Goal: Information Seeking & Learning: Find specific fact

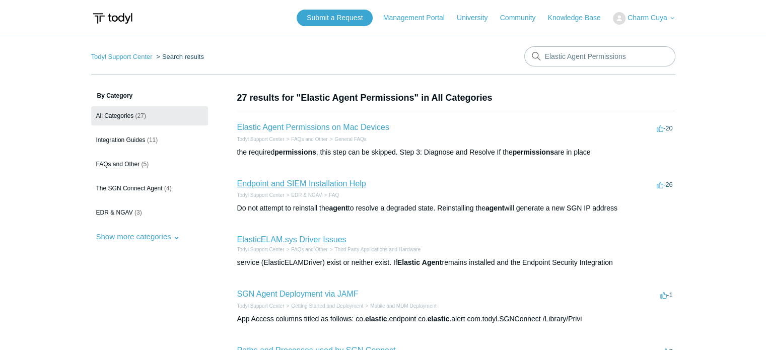
click at [362, 184] on link "Endpoint and SIEM Installation Help" at bounding box center [301, 183] width 129 height 9
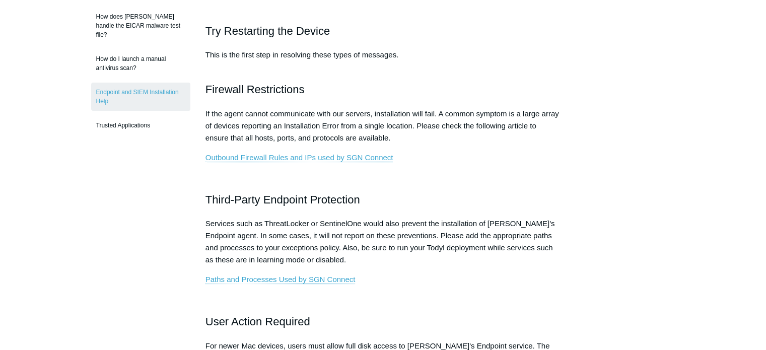
scroll to position [302, 0]
click at [311, 158] on link "Outbound Firewall Rules and IPs used by SGN Connect" at bounding box center [300, 158] width 188 height 9
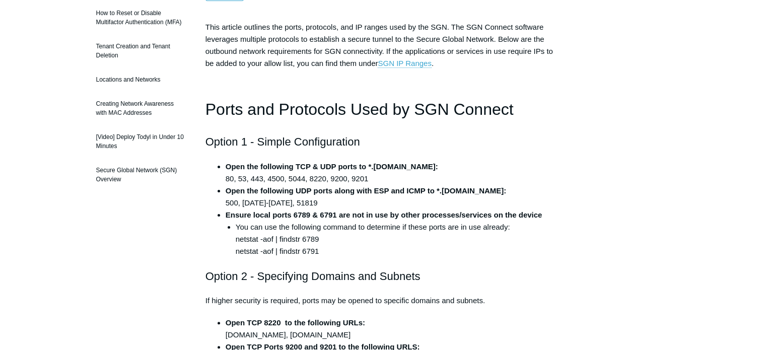
scroll to position [167, 0]
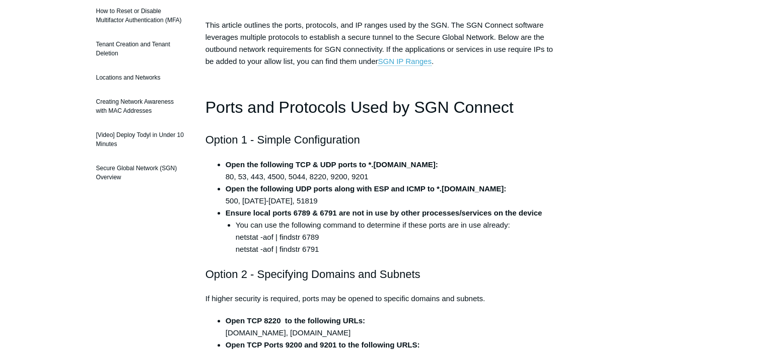
click at [281, 237] on li "You can use the following command to determine if these ports are in use alread…" at bounding box center [399, 237] width 326 height 36
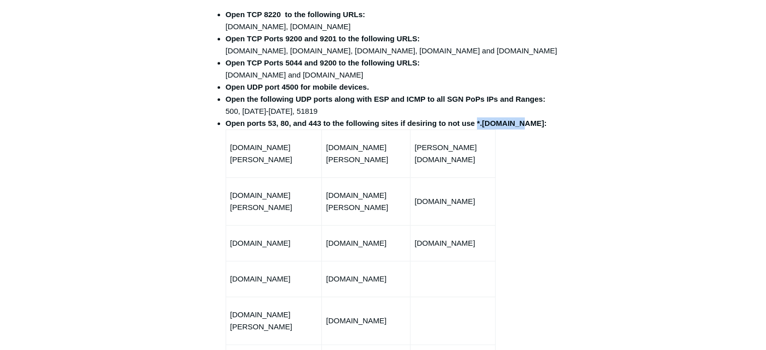
drag, startPoint x: 222, startPoint y: 134, endPoint x: 274, endPoint y: 136, distance: 51.9
click at [274, 136] on ul "Open TCP 8220 to the following URLs: fleet-wr.todyl.com, fleet-01.todyl.com Ope…" at bounding box center [389, 213] width 346 height 408
copy strong "*.todyl.com"
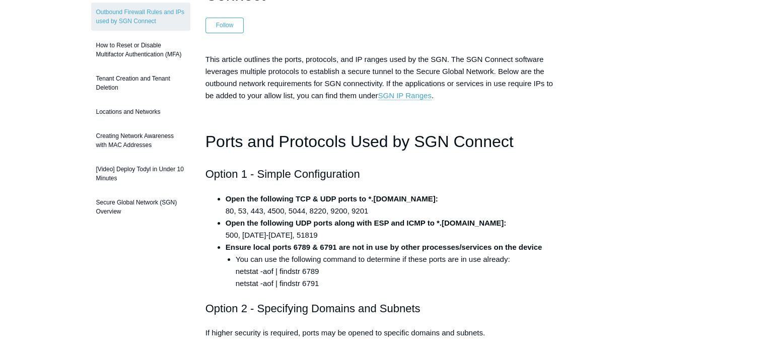
scroll to position [130, 0]
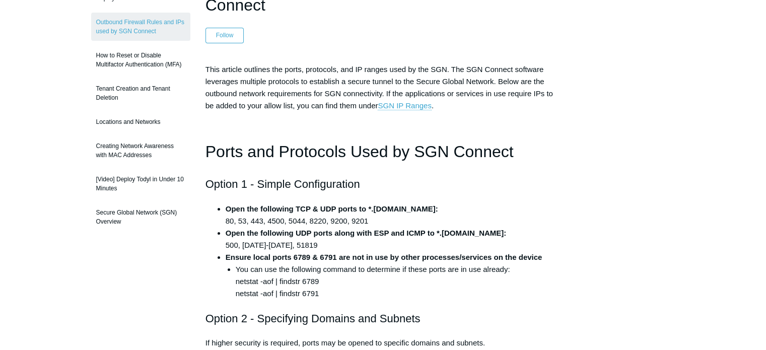
scroll to position [120, 0]
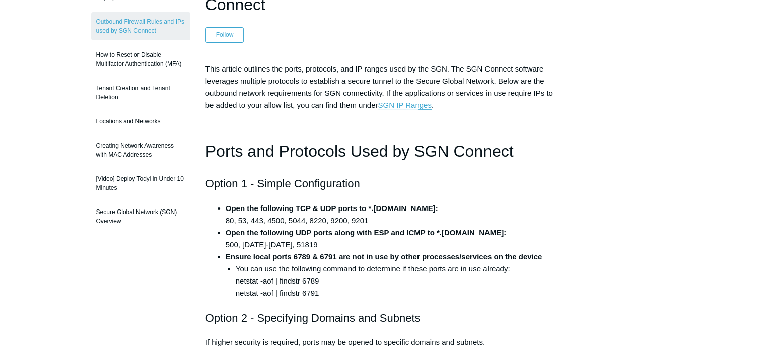
scroll to position [132, 0]
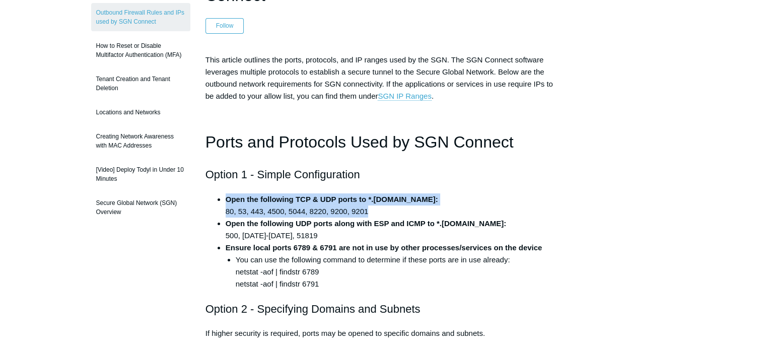
drag, startPoint x: 394, startPoint y: 209, endPoint x: 208, endPoint y: 185, distance: 187.9
drag, startPoint x: 249, startPoint y: 195, endPoint x: 252, endPoint y: 200, distance: 5.6
click at [252, 200] on strong "Open the following TCP & UDP ports to *.todyl.com:" at bounding box center [332, 199] width 213 height 9
click at [304, 199] on strong "Open the following TCP & UDP ports to *.todyl.com:" at bounding box center [332, 199] width 213 height 9
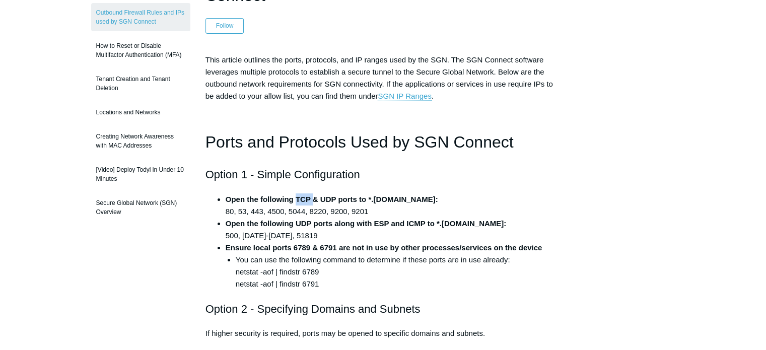
click at [304, 199] on strong "Open the following TCP & UDP ports to *.todyl.com:" at bounding box center [332, 199] width 213 height 9
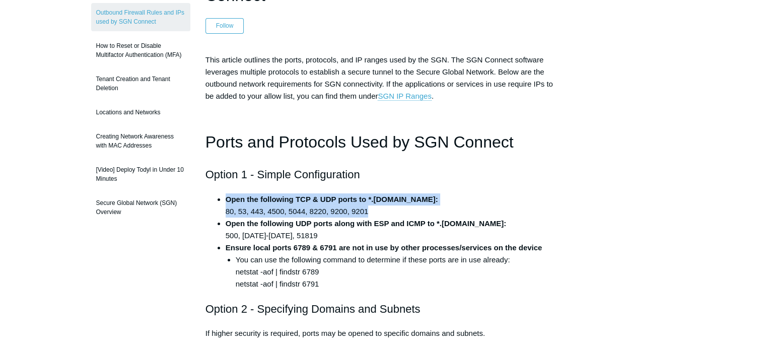
drag, startPoint x: 377, startPoint y: 206, endPoint x: 213, endPoint y: 199, distance: 163.9
copy li "Open the following TCP & UDP ports to *.todyl.com: 80, 53, 443, 4500, 5044, 822…"
